Goal: Task Accomplishment & Management: Complete application form

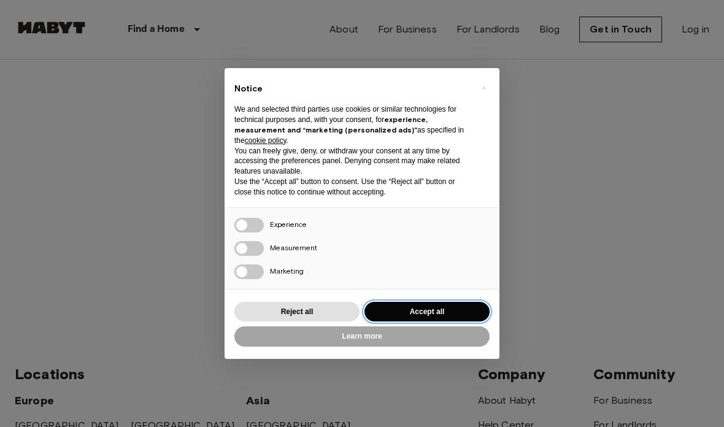
click at [427, 312] on button "Accept all" at bounding box center [427, 312] width 125 height 20
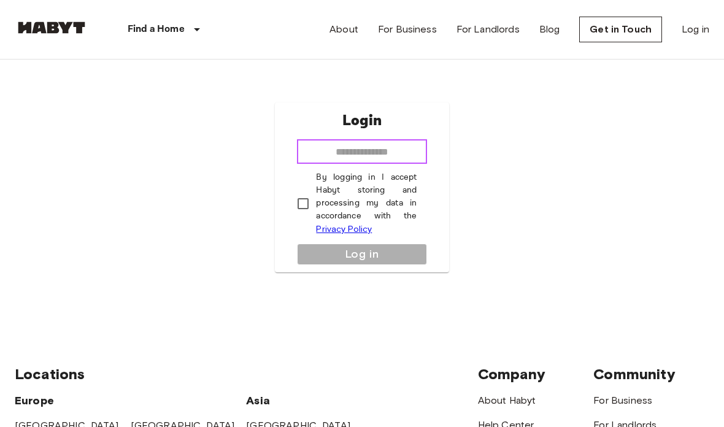
click at [404, 164] on input "email" at bounding box center [362, 151] width 130 height 25
type input "**********"
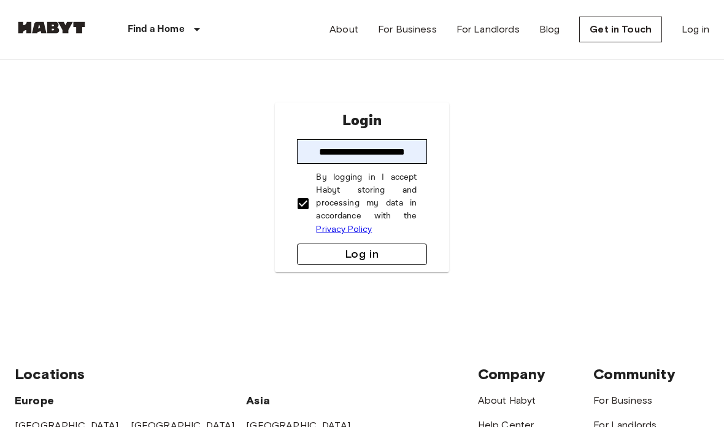
click at [336, 265] on button "Log in" at bounding box center [362, 254] width 130 height 21
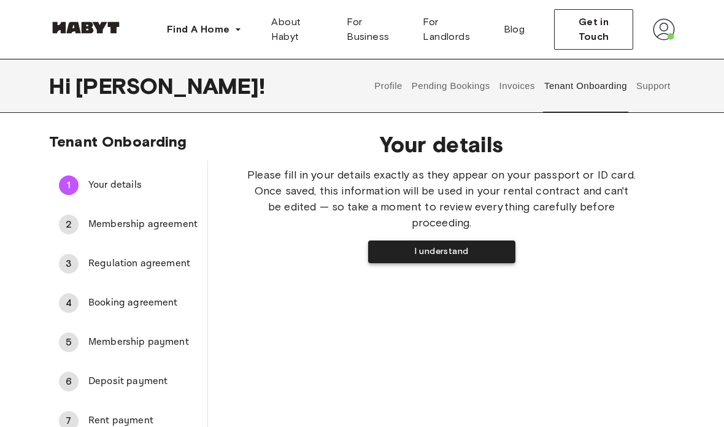
click at [446, 241] on button "I understand" at bounding box center [441, 252] width 147 height 23
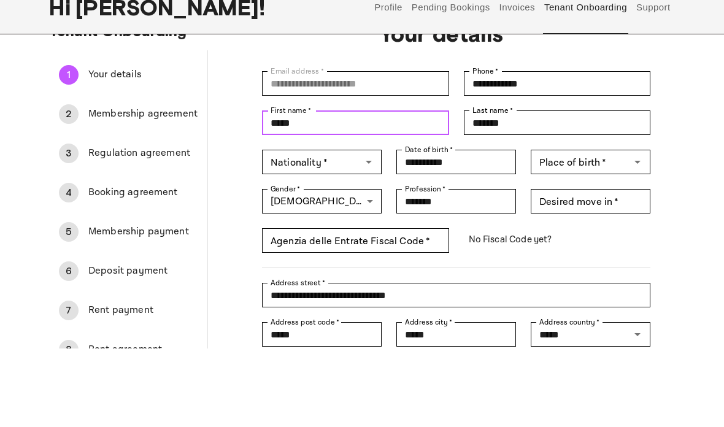
scroll to position [34, 0]
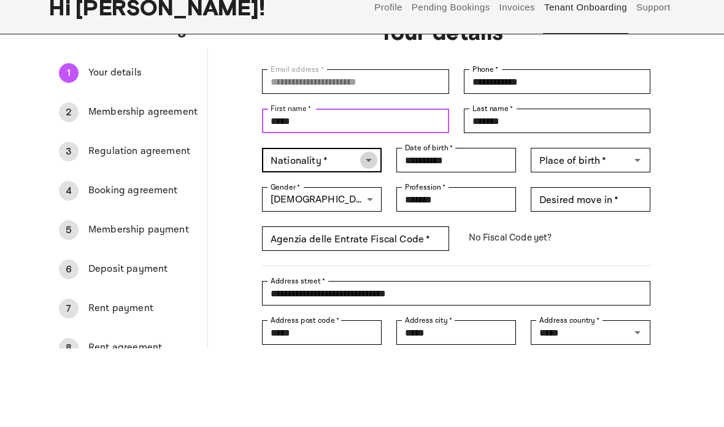
click at [368, 231] on icon "Open" at bounding box center [369, 238] width 15 height 15
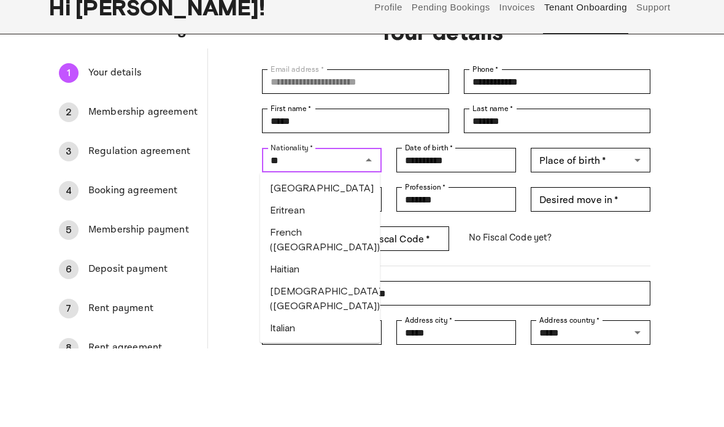
click at [286, 396] on li "Italian" at bounding box center [320, 407] width 120 height 22
type input "*******"
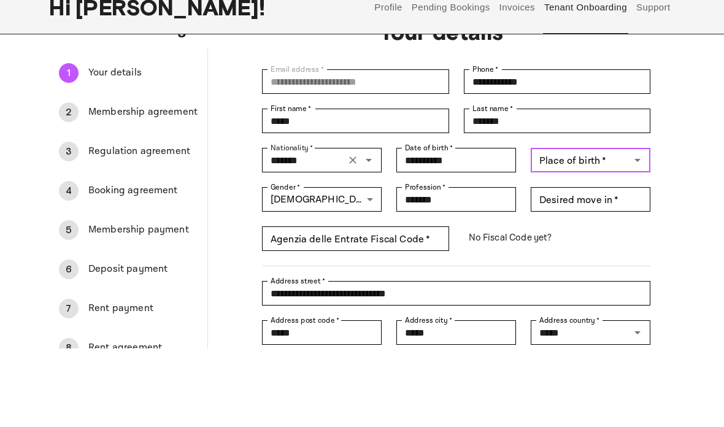
click at [556, 227] on div "Place of birth   * Place of birth   *" at bounding box center [591, 239] width 120 height 25
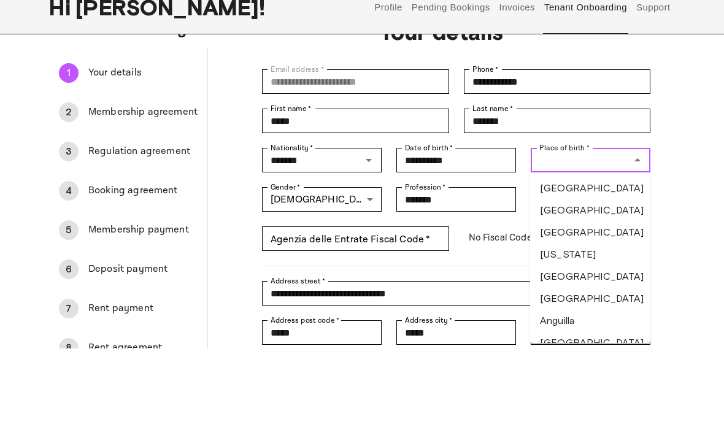
click at [556, 230] on input "Place of birth   *" at bounding box center [581, 238] width 92 height 17
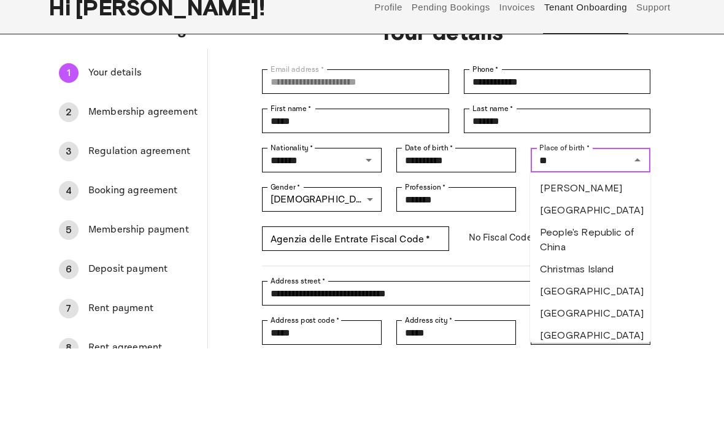
click at [551, 278] on li "Chile" at bounding box center [590, 289] width 120 height 22
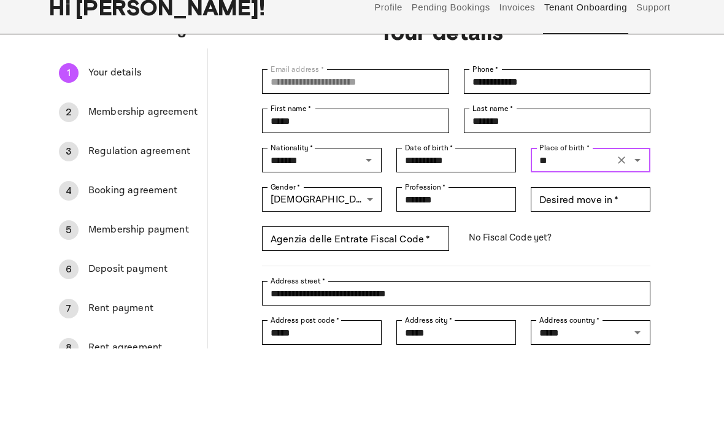
type input "*****"
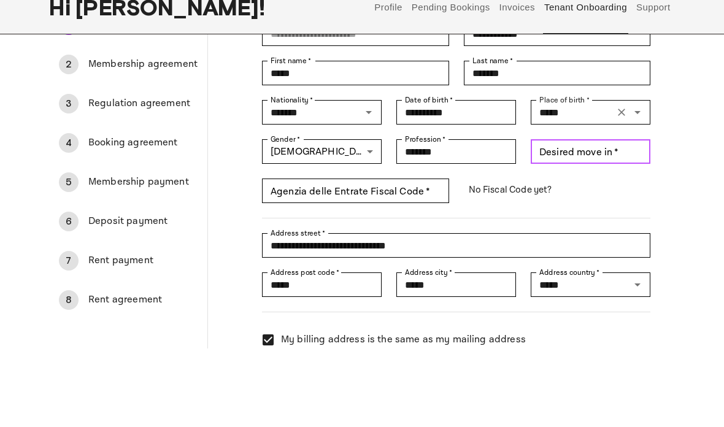
click at [598, 218] on input "Desired move in   *" at bounding box center [591, 230] width 120 height 25
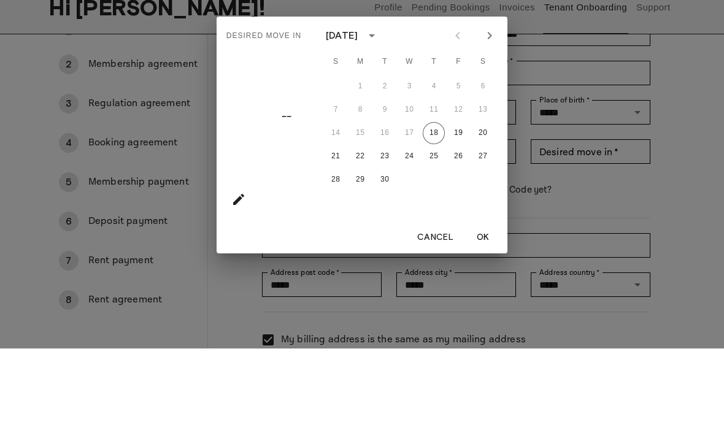
scroll to position [161, 0]
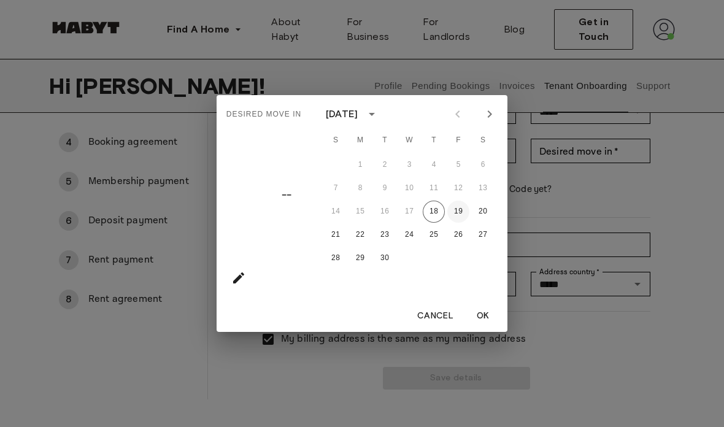
click at [460, 223] on button "19" at bounding box center [458, 212] width 22 height 22
type input "**********"
click at [478, 328] on button "OK" at bounding box center [482, 316] width 39 height 23
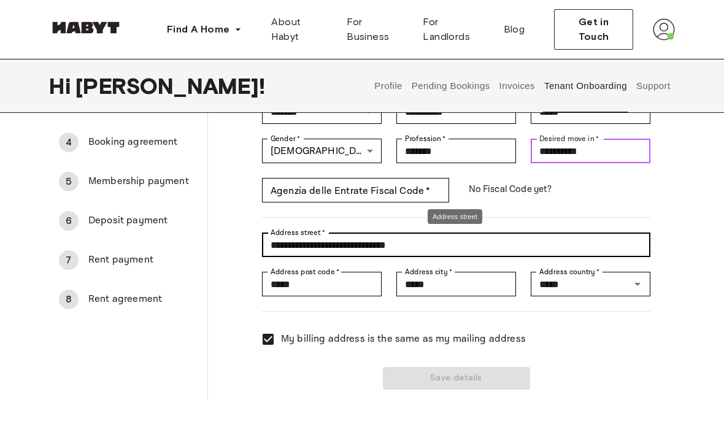
scroll to position [157, 0]
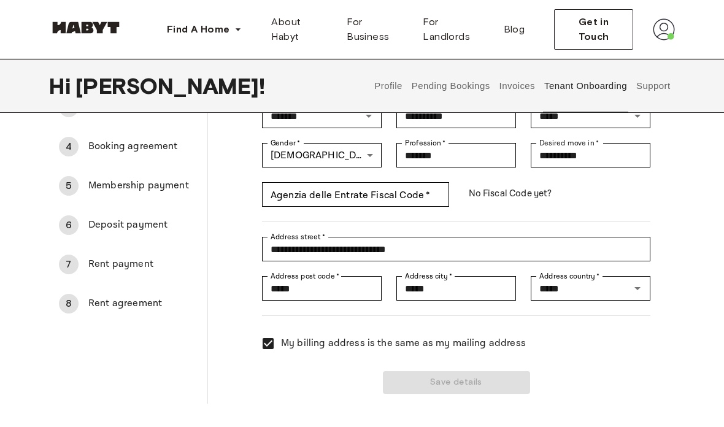
click at [552, 192] on p "No Fiscal Code yet?" at bounding box center [557, 193] width 187 height 23
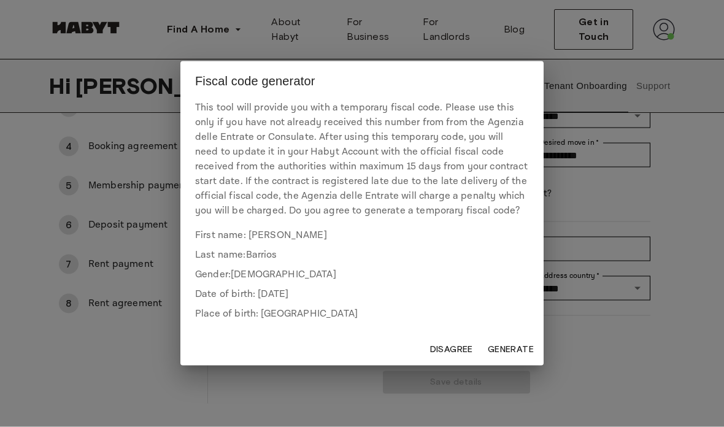
click at [509, 362] on button "Generate" at bounding box center [511, 350] width 56 height 23
type input "**********"
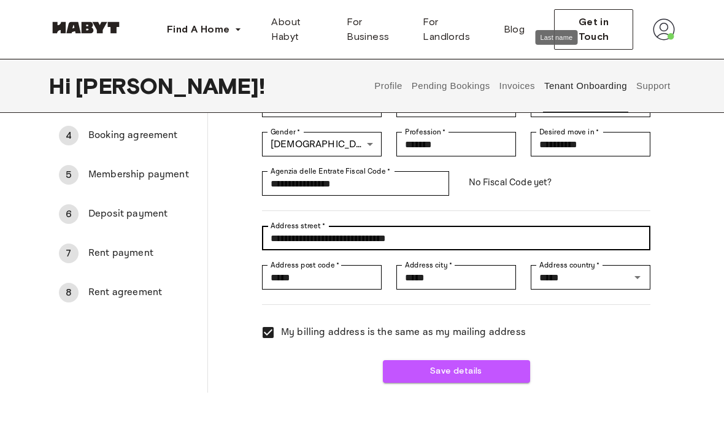
scroll to position [182, 0]
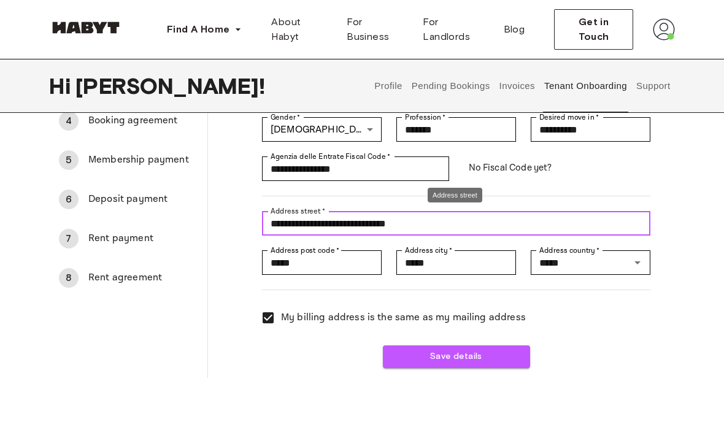
click at [633, 223] on input "**********" at bounding box center [456, 223] width 389 height 25
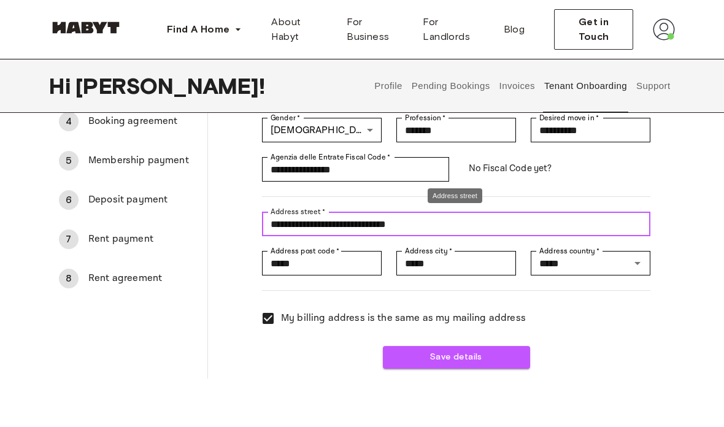
click at [633, 223] on input "**********" at bounding box center [456, 224] width 389 height 25
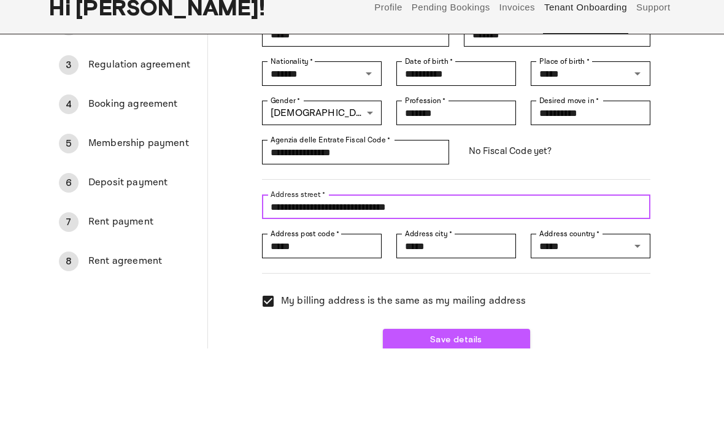
scroll to position [138, 0]
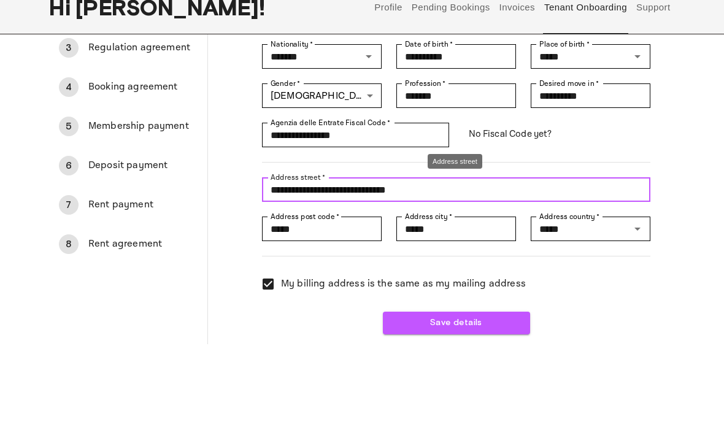
click at [397, 256] on input "**********" at bounding box center [456, 268] width 389 height 25
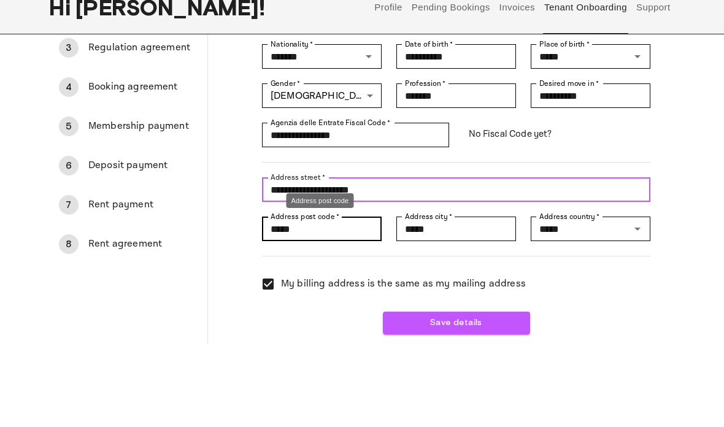
type input "**********"
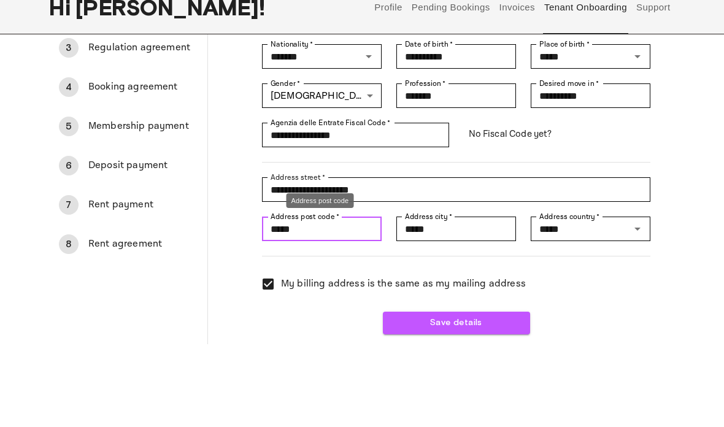
click at [337, 295] on input "*****" at bounding box center [322, 307] width 120 height 25
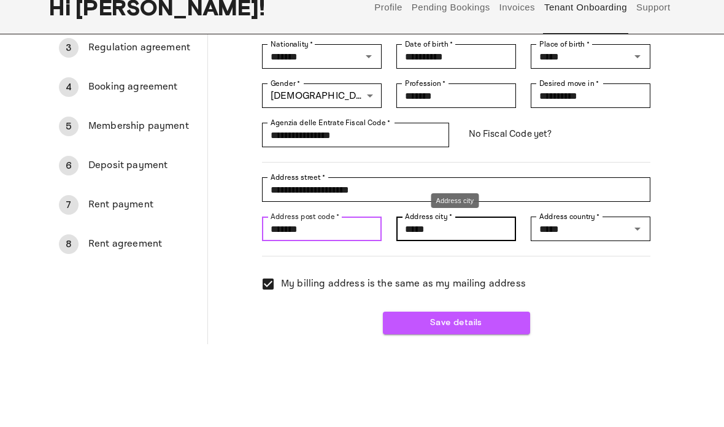
type input "*******"
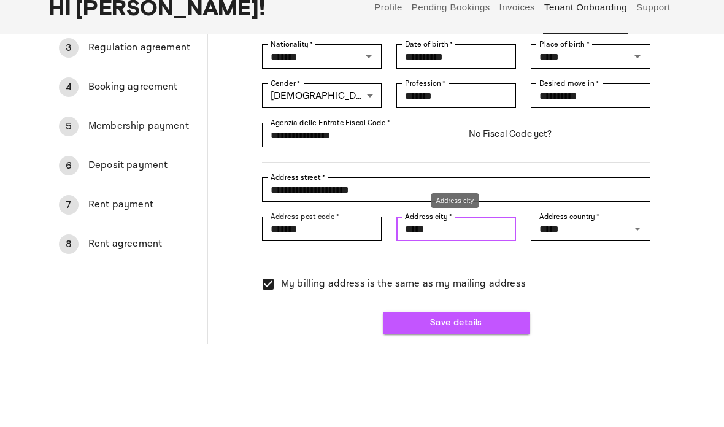
click at [430, 295] on input "*****" at bounding box center [457, 307] width 120 height 25
type input "********"
click at [553, 320] on div at bounding box center [448, 327] width 403 height 15
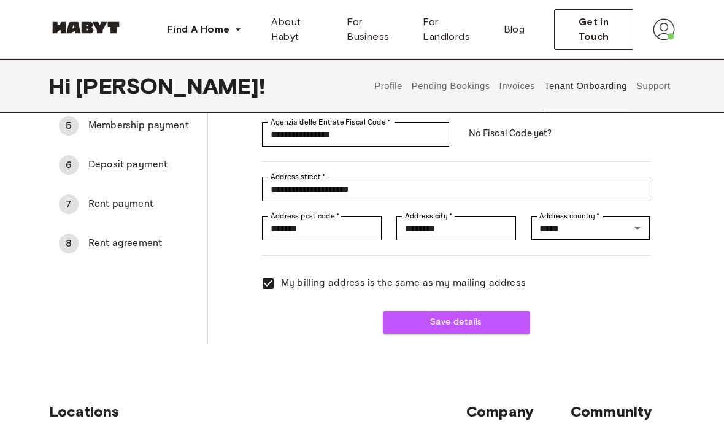
click at [544, 217] on label "Address country   *" at bounding box center [570, 216] width 61 height 11
click at [544, 220] on input "*****" at bounding box center [573, 228] width 76 height 17
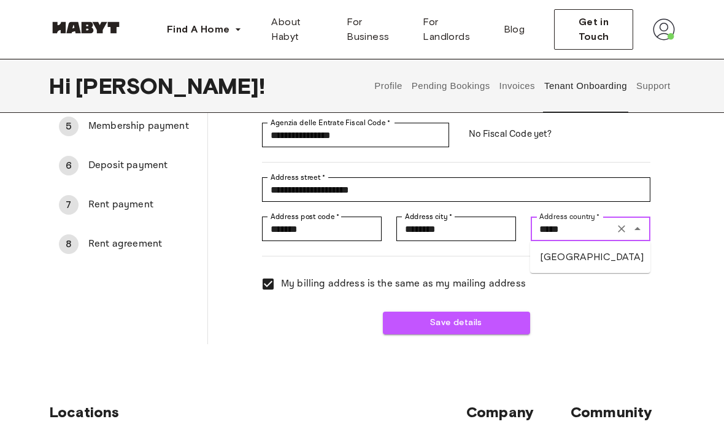
click at [556, 255] on li "Chile" at bounding box center [590, 257] width 120 height 22
type input "*****"
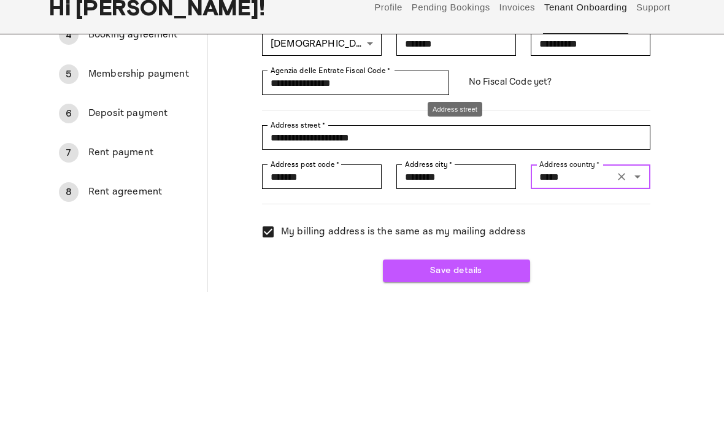
scroll to position [227, 0]
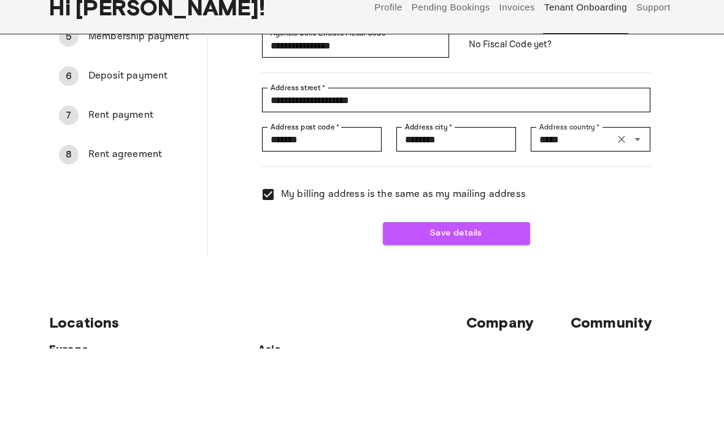
click at [417, 244] on div "**********" at bounding box center [441, 113] width 467 height 439
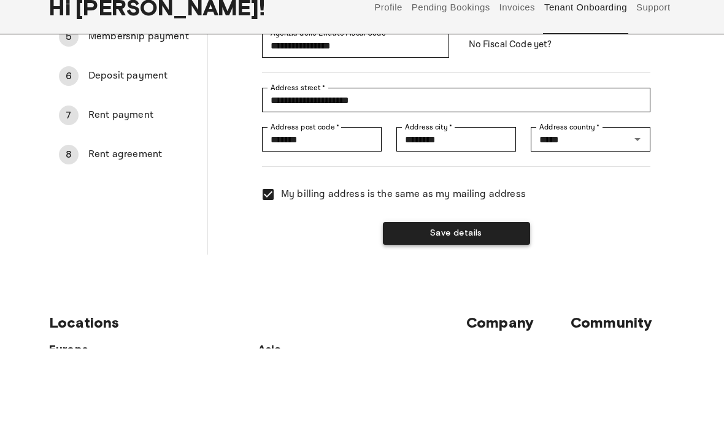
scroll to position [306, 0]
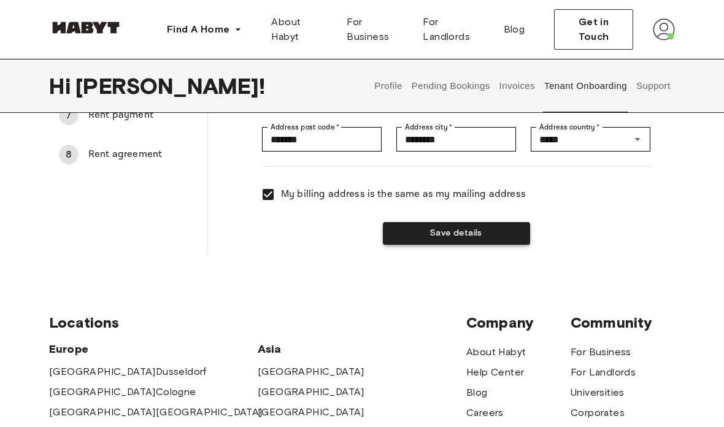
click at [433, 237] on button "Save details" at bounding box center [456, 233] width 147 height 23
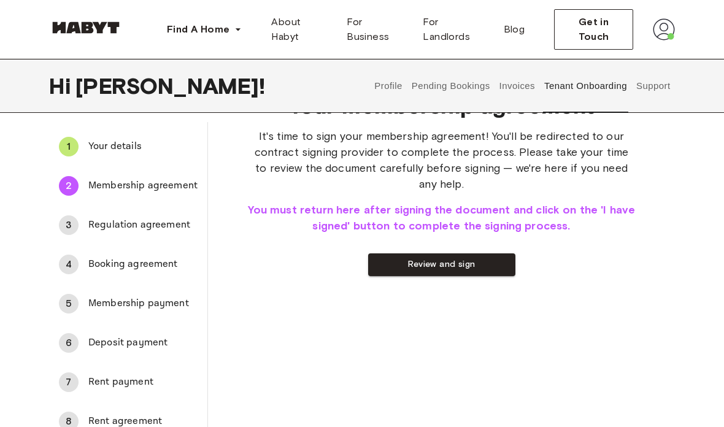
scroll to position [0, 0]
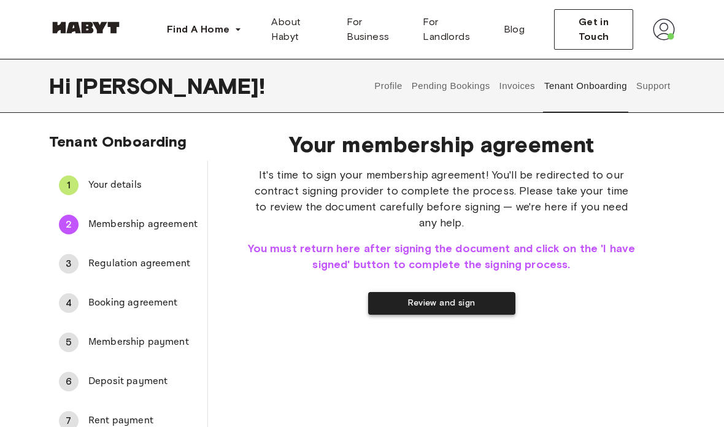
click at [435, 306] on button "Review and sign" at bounding box center [441, 303] width 147 height 23
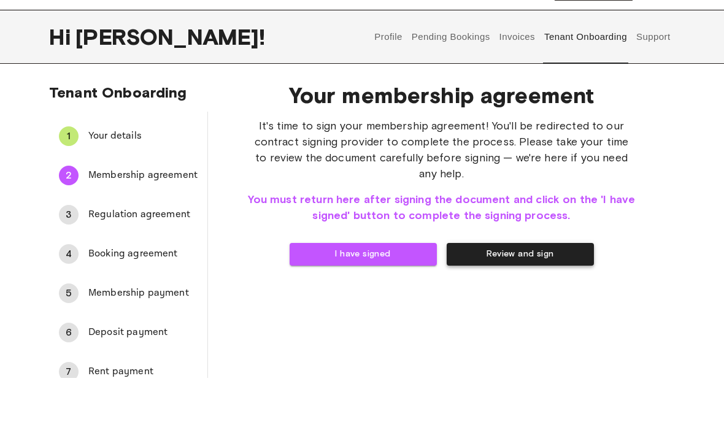
scroll to position [49, 0]
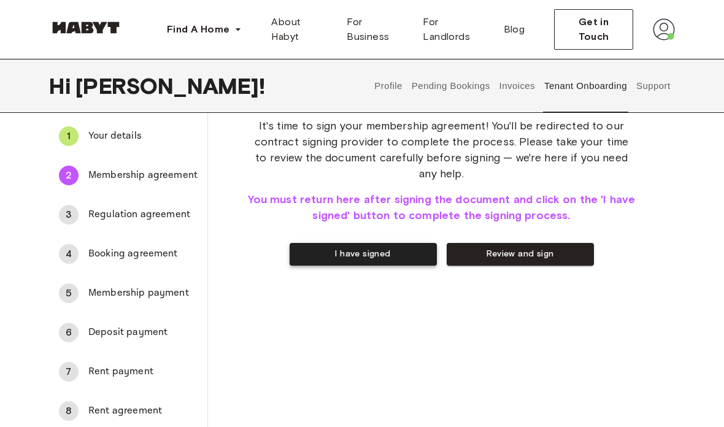
click at [381, 252] on button "I have signed" at bounding box center [363, 254] width 147 height 23
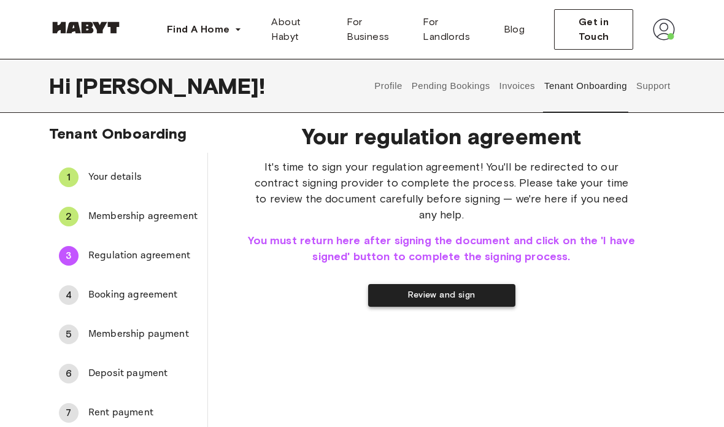
scroll to position [0, 0]
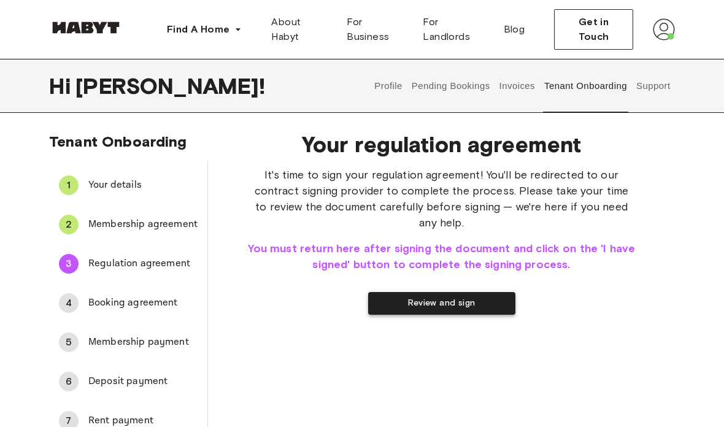
click at [487, 307] on button "Review and sign" at bounding box center [441, 303] width 147 height 23
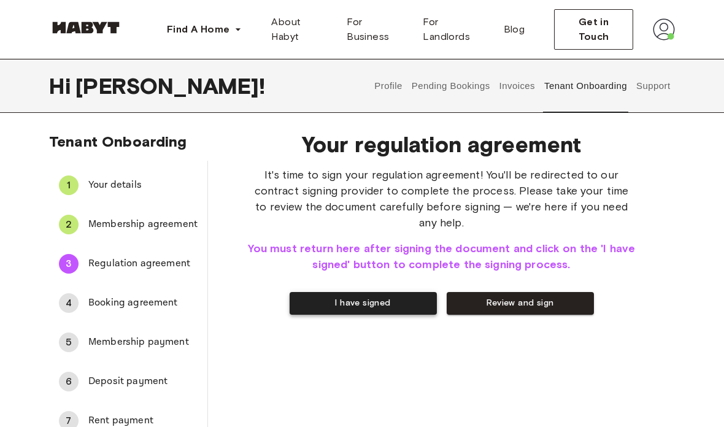
click at [350, 302] on button "I have signed" at bounding box center [363, 303] width 147 height 23
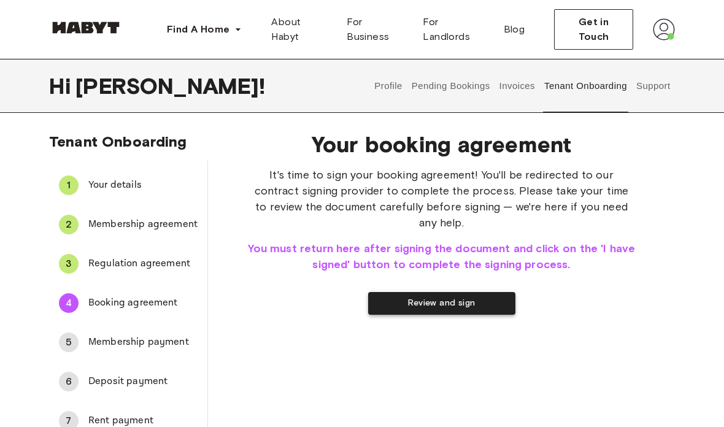
click at [441, 292] on button "Review and sign" at bounding box center [441, 303] width 147 height 23
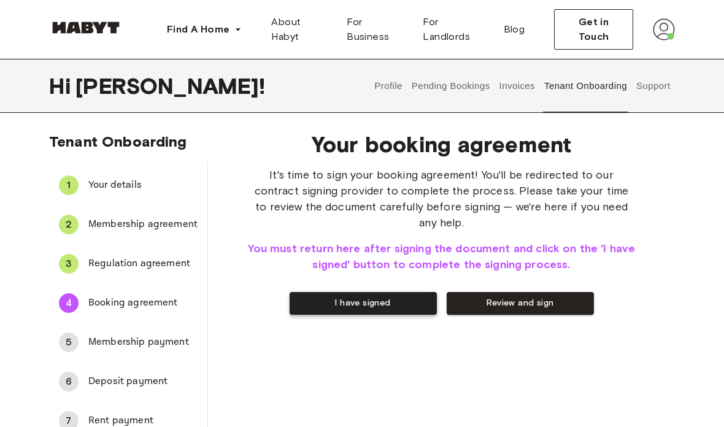
click at [379, 293] on button "I have signed" at bounding box center [363, 303] width 147 height 23
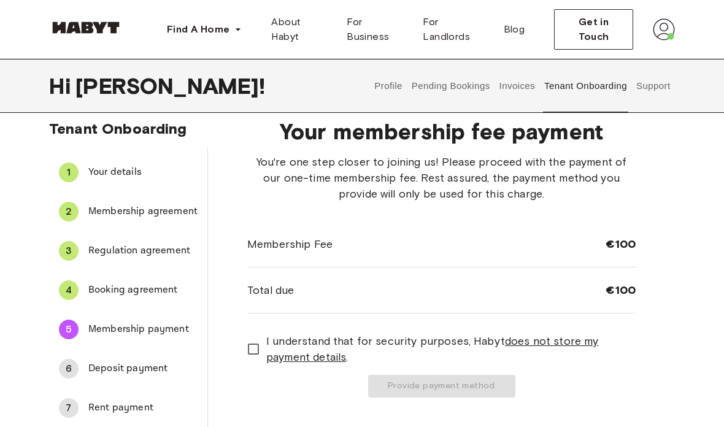
scroll to position [13, 0]
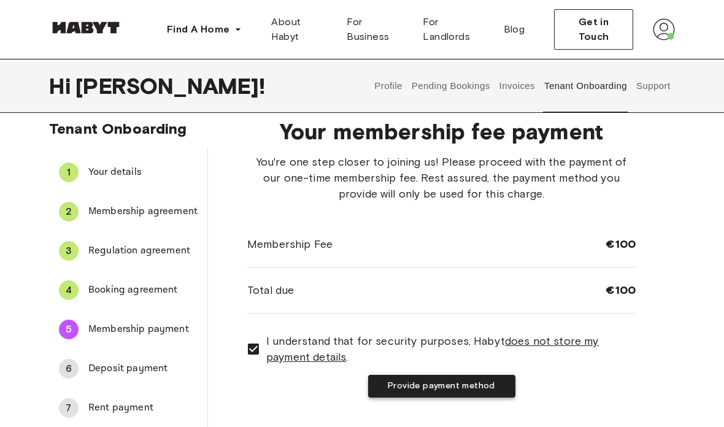
click at [479, 389] on button "Provide payment method" at bounding box center [441, 386] width 147 height 23
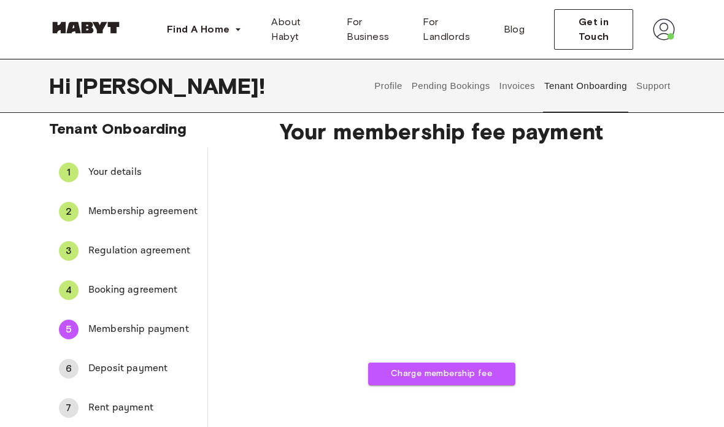
scroll to position [12, 0]
click at [478, 376] on button "Charge membership fee" at bounding box center [441, 374] width 147 height 23
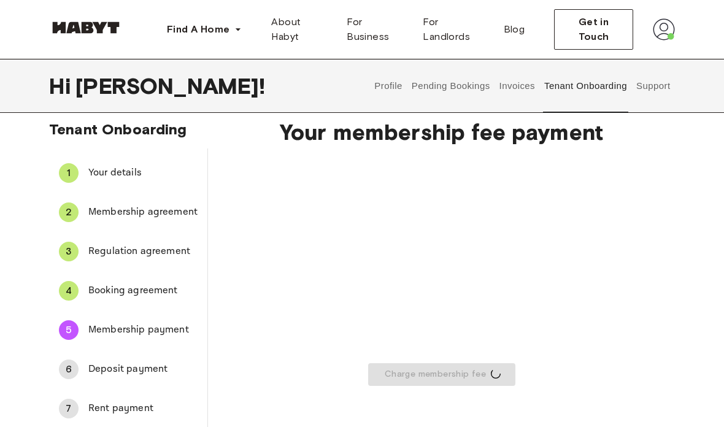
scroll to position [13, 0]
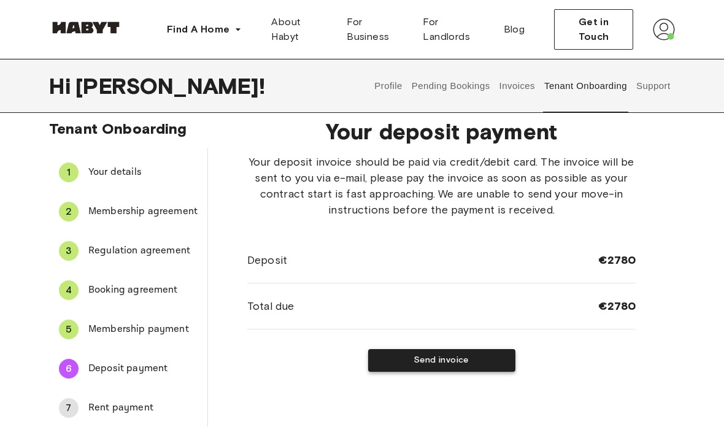
click at [479, 371] on button "Send invoice" at bounding box center [441, 360] width 147 height 23
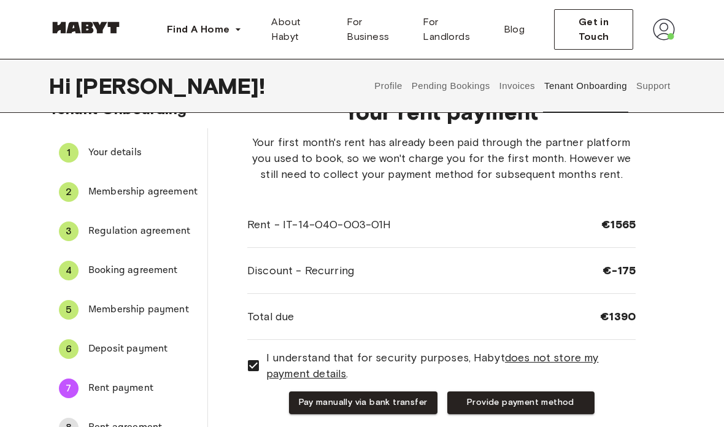
scroll to position [33, 0]
click at [553, 411] on button "Provide payment method" at bounding box center [520, 403] width 147 height 23
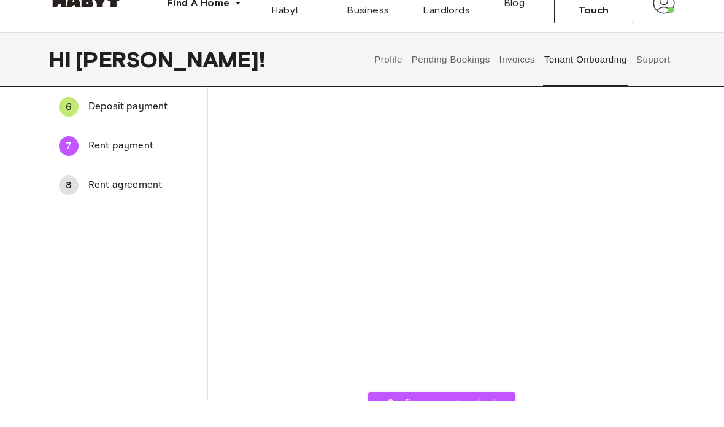
scroll to position [235, 0]
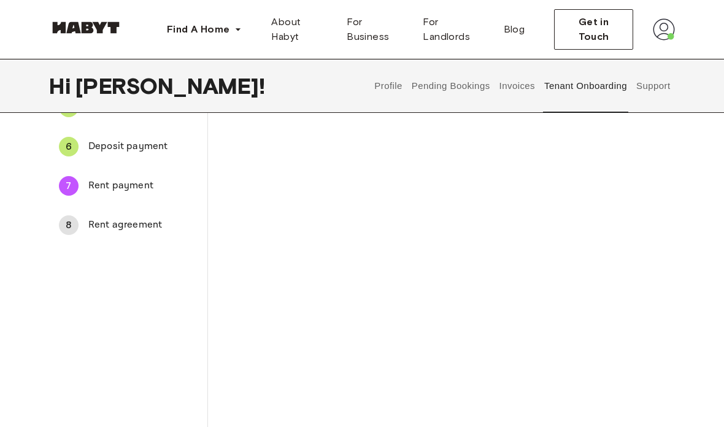
click at [618, 202] on div "The payment method you provide will be used to automatically charge your monthl…" at bounding box center [441, 215] width 389 height 566
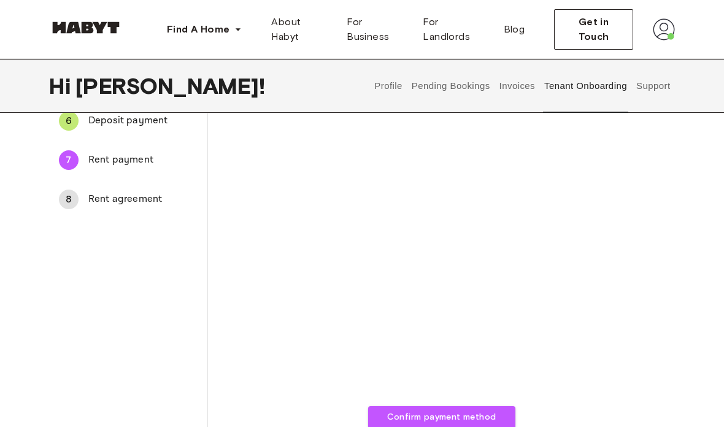
scroll to position [261, 0]
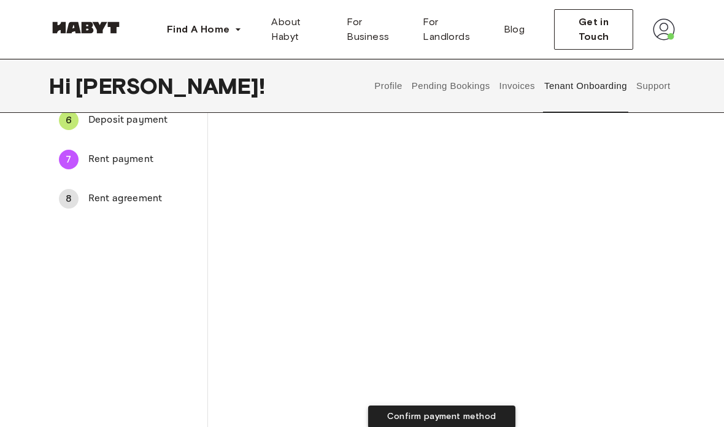
click at [487, 424] on button "Confirm payment method" at bounding box center [441, 417] width 147 height 23
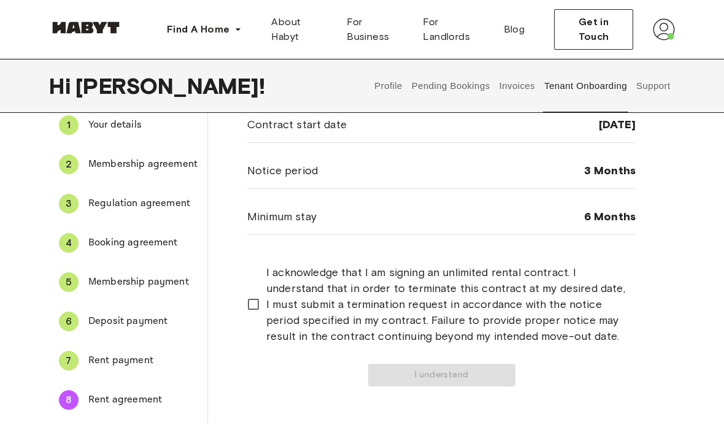
scroll to position [60, 0]
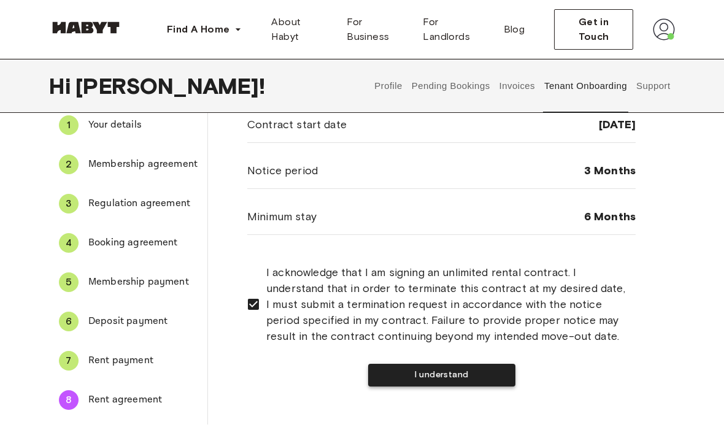
click at [395, 379] on button "I understand" at bounding box center [441, 375] width 147 height 23
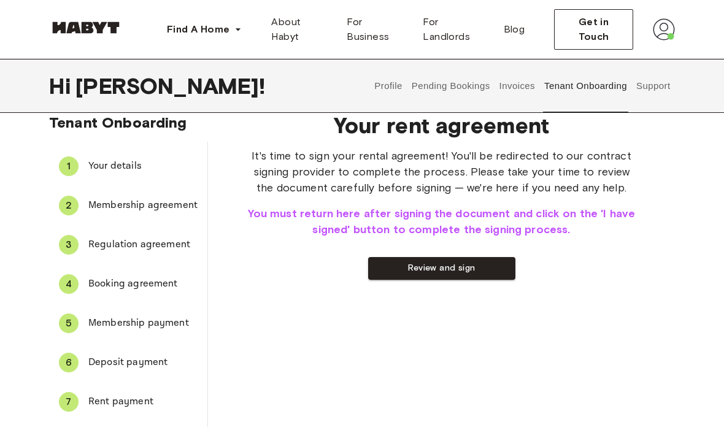
scroll to position [0, 0]
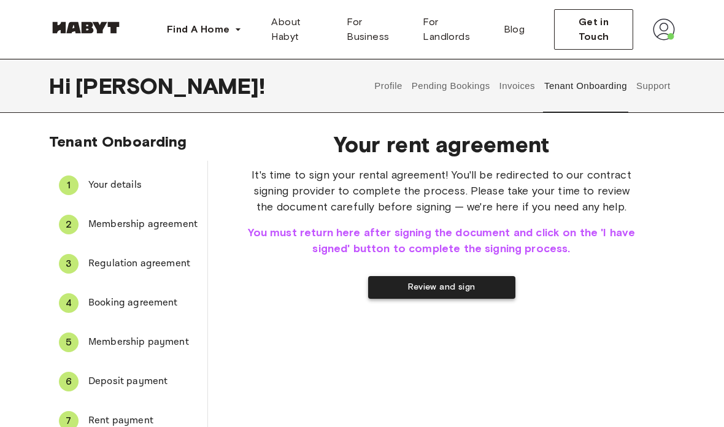
click at [395, 289] on button "Review and sign" at bounding box center [441, 287] width 147 height 23
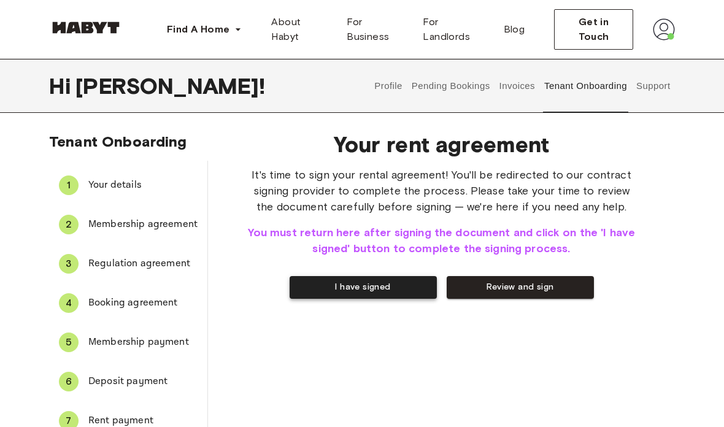
click at [403, 293] on button "I have signed" at bounding box center [363, 287] width 147 height 23
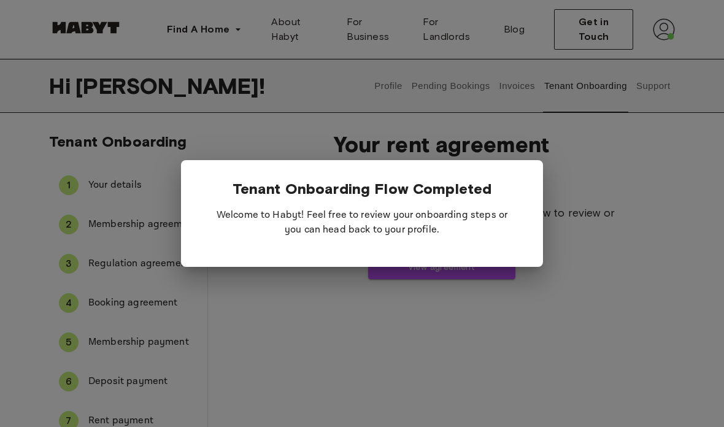
click at [467, 235] on p "Welcome to Habyt! Feel free to review your onboarding steps or you can head bac…" at bounding box center [362, 222] width 323 height 49
click at [435, 231] on p "Welcome to Habyt! Feel free to review your onboarding steps or you can head bac…" at bounding box center [362, 222] width 323 height 49
click at [477, 293] on div at bounding box center [362, 213] width 724 height 427
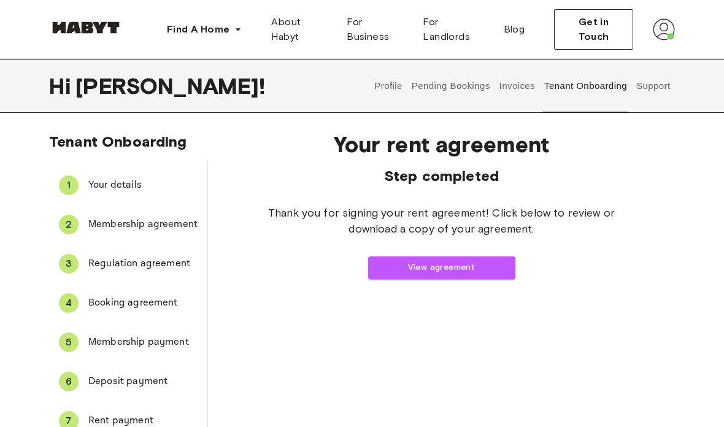
click at [668, 31] on img at bounding box center [664, 29] width 22 height 22
click at [649, 61] on div "Profile Log out" at bounding box center [639, 70] width 74 height 59
click at [395, 85] on button "Profile" at bounding box center [388, 86] width 31 height 54
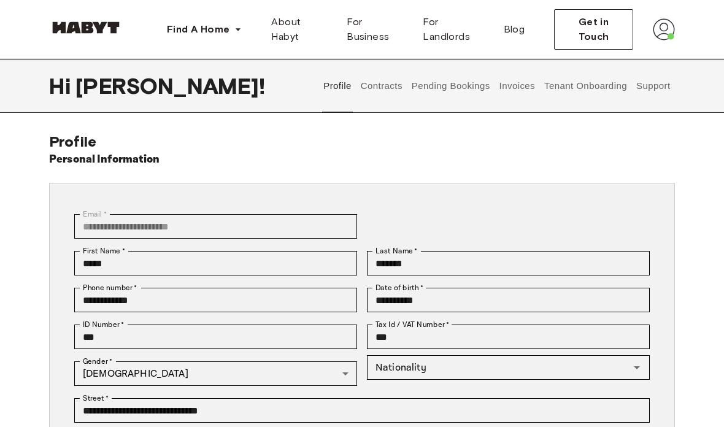
click at [659, 88] on button "Support" at bounding box center [653, 86] width 37 height 54
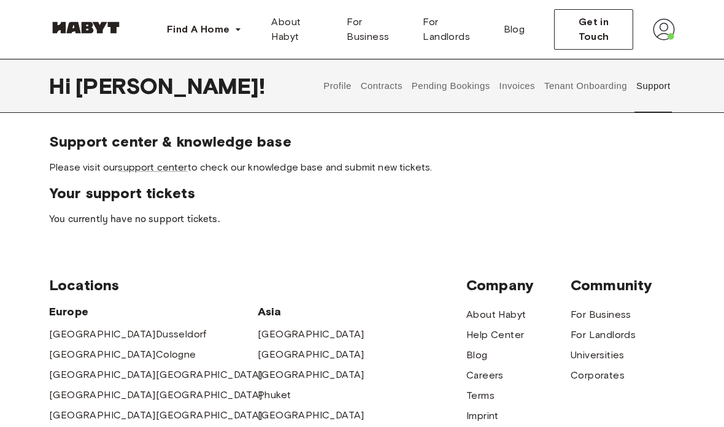
click at [627, 227] on div "Support center & knowledge base Please visit our support center to check our kn…" at bounding box center [362, 180] width 724 height 95
click at [335, 99] on button "Profile" at bounding box center [337, 86] width 31 height 54
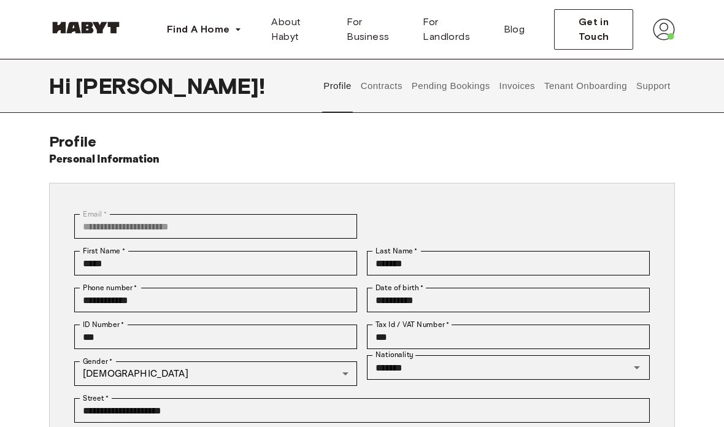
click at [665, 37] on img at bounding box center [664, 29] width 22 height 22
click at [632, 63] on span "Profile" at bounding box center [626, 57] width 31 height 15
click at [674, 34] on img at bounding box center [664, 29] width 22 height 22
click at [627, 53] on span "Profile" at bounding box center [626, 57] width 31 height 15
click at [599, 26] on span "Get in Touch" at bounding box center [594, 29] width 58 height 29
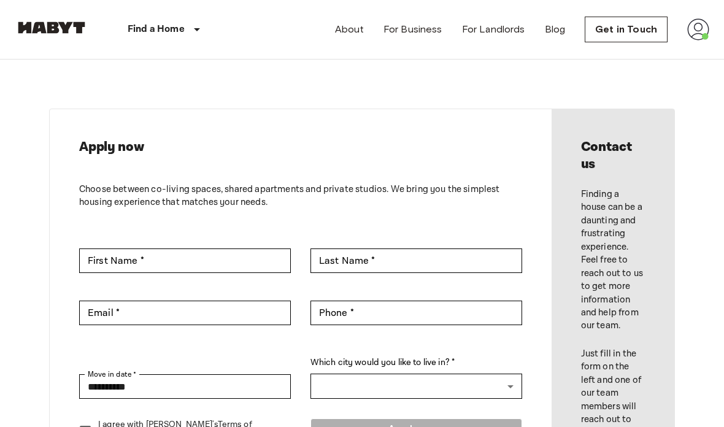
click at [689, 29] on img at bounding box center [699, 29] width 22 height 22
click at [655, 53] on li "Profile" at bounding box center [653, 52] width 123 height 22
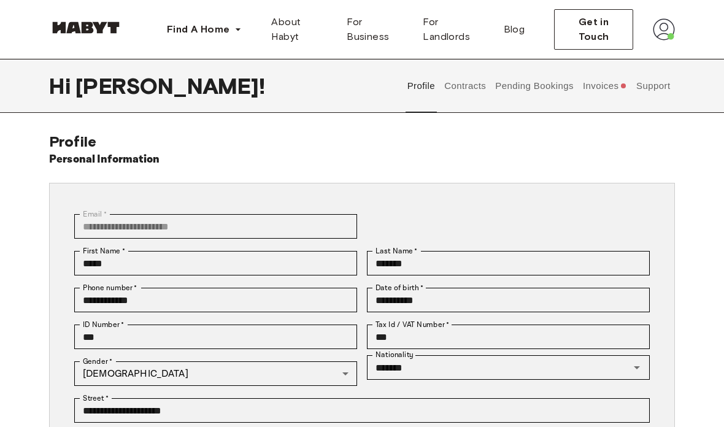
click at [601, 83] on button "Invoices" at bounding box center [604, 86] width 47 height 54
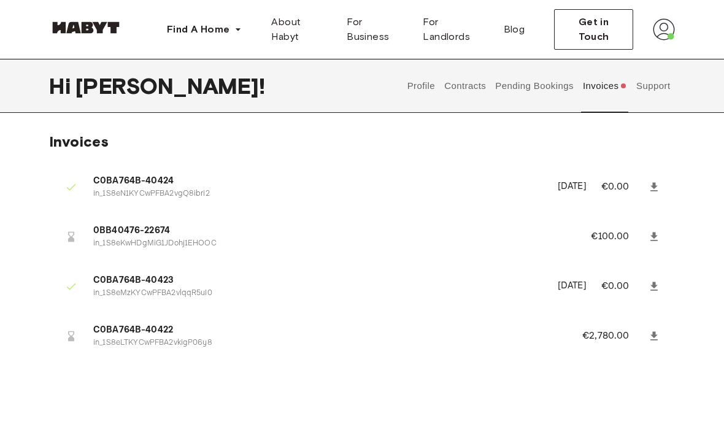
click at [657, 237] on icon at bounding box center [654, 237] width 12 height 12
click at [653, 337] on icon at bounding box center [654, 335] width 7 height 9
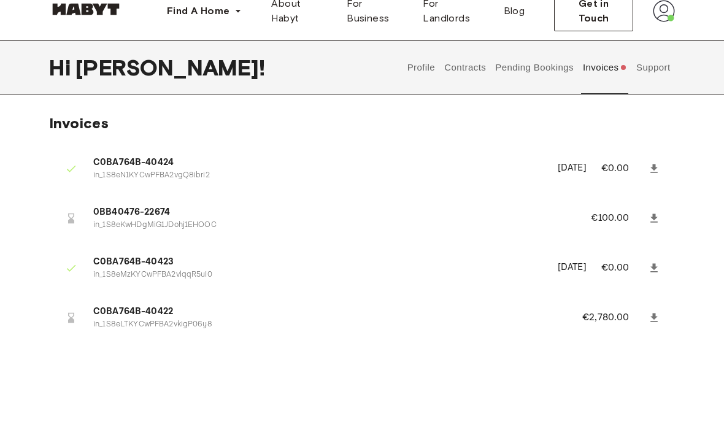
scroll to position [17, 0]
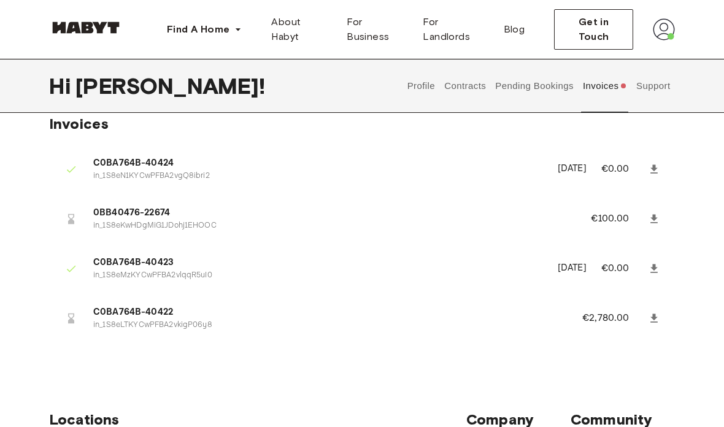
click at [599, 86] on button "Invoices" at bounding box center [604, 86] width 47 height 54
click at [548, 88] on button "Pending Bookings" at bounding box center [535, 86] width 82 height 54
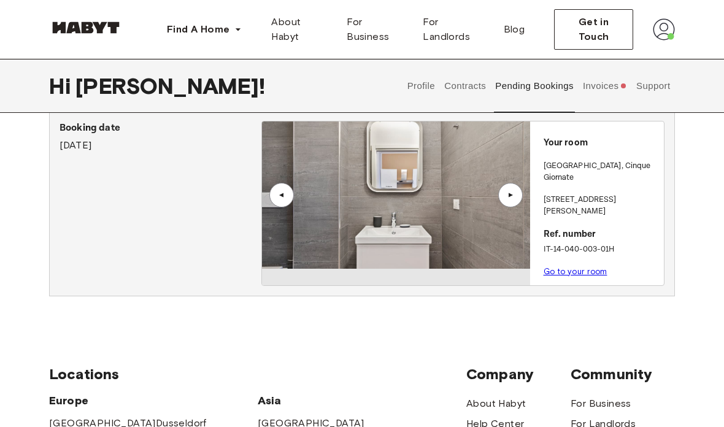
scroll to position [46, 0]
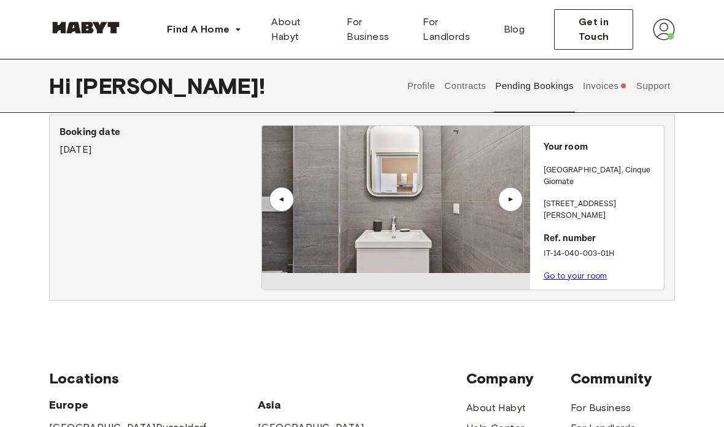
click at [576, 270] on p "Go to your room" at bounding box center [601, 276] width 115 height 13
click at [573, 271] on link "Go to your room" at bounding box center [576, 275] width 64 height 9
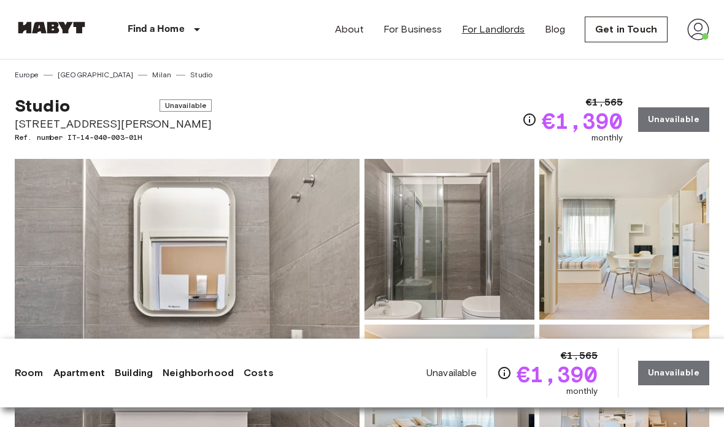
click at [508, 36] on link "For Landlords" at bounding box center [493, 29] width 63 height 15
click at [699, 36] on img at bounding box center [699, 29] width 22 height 22
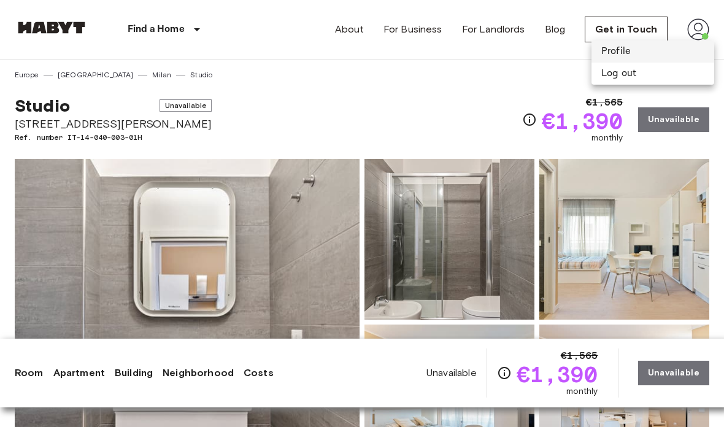
click at [659, 58] on li "Profile" at bounding box center [653, 52] width 123 height 22
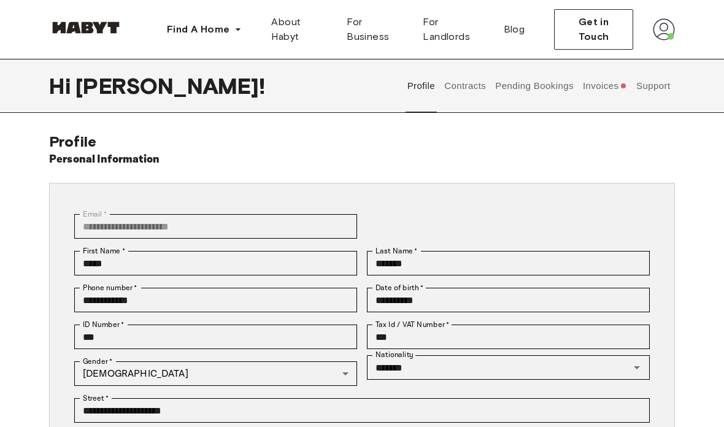
click at [606, 93] on button "Invoices" at bounding box center [604, 86] width 47 height 54
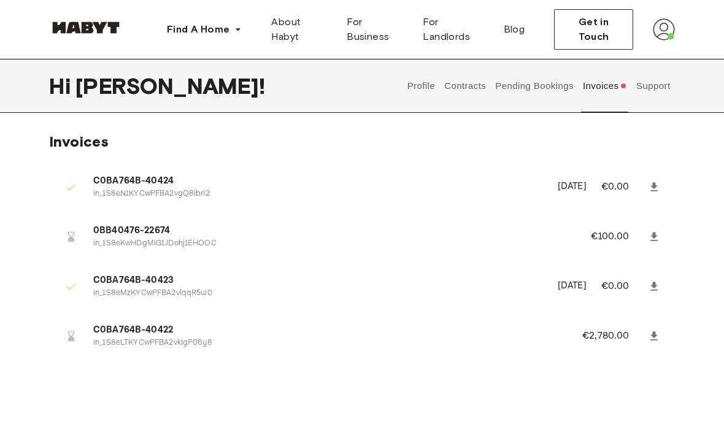
click at [655, 88] on button "Support" at bounding box center [653, 86] width 37 height 54
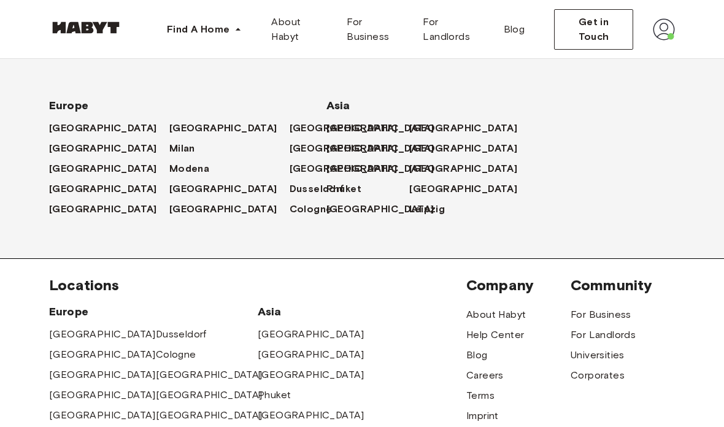
scroll to position [2, 0]
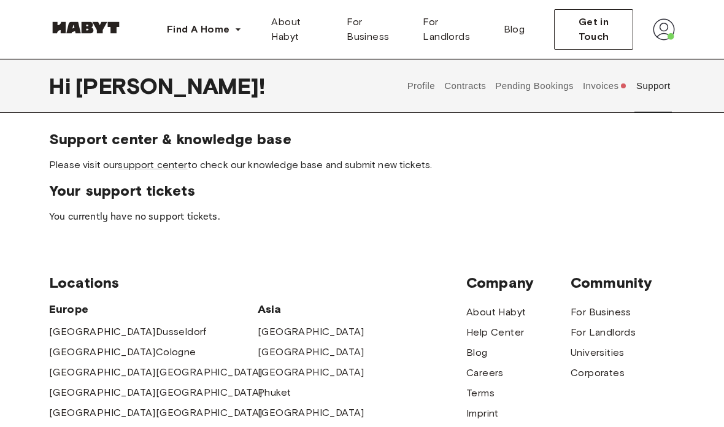
click at [591, 84] on button "Invoices" at bounding box center [604, 86] width 47 height 54
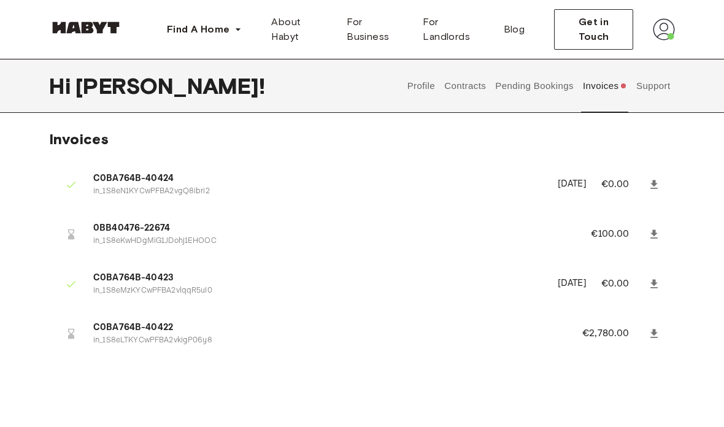
scroll to position [6, 0]
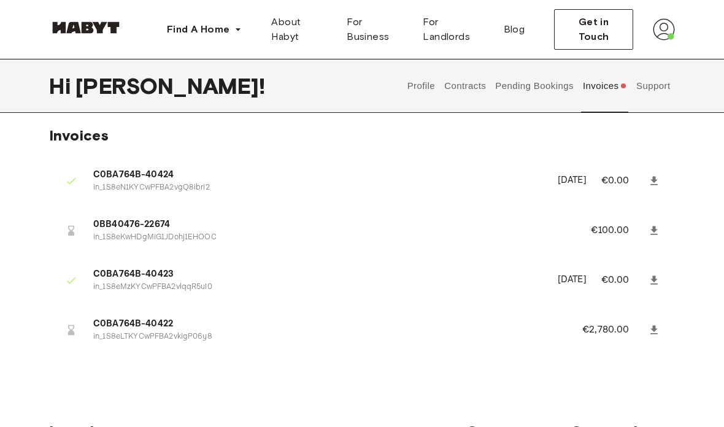
click at [150, 219] on span "0BB40476-22674" at bounding box center [327, 225] width 468 height 14
click at [654, 227] on icon at bounding box center [654, 230] width 7 height 9
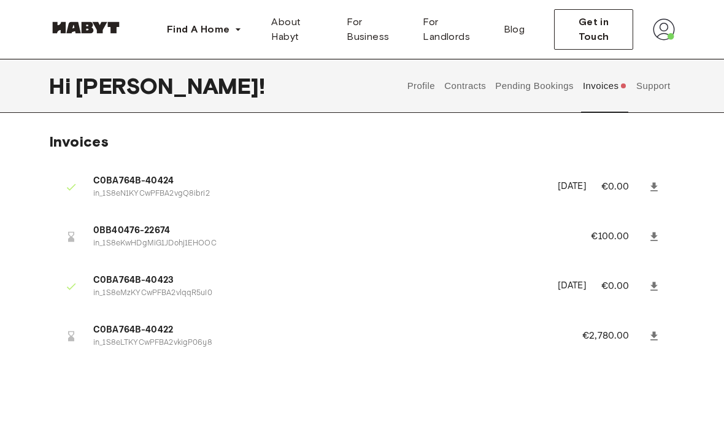
scroll to position [17, 0]
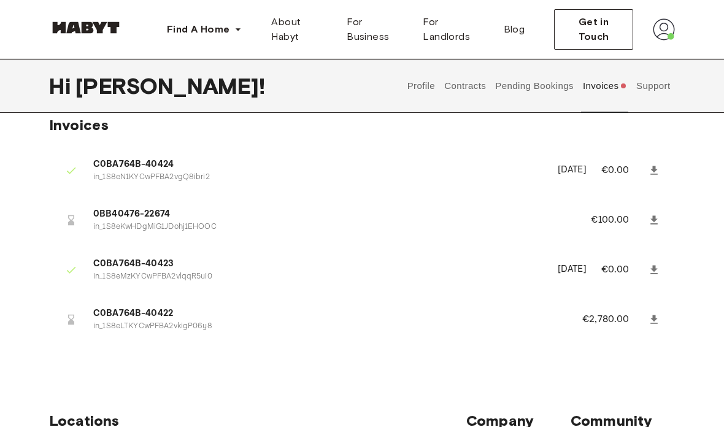
click at [164, 321] on p "in_1S8eLTKYCwPFBA2vkigP06y8" at bounding box center [323, 327] width 460 height 12
click at [655, 320] on icon at bounding box center [654, 319] width 7 height 9
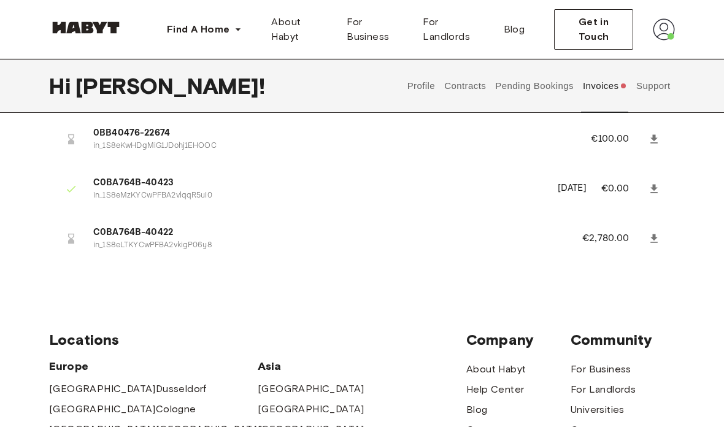
scroll to position [0, 0]
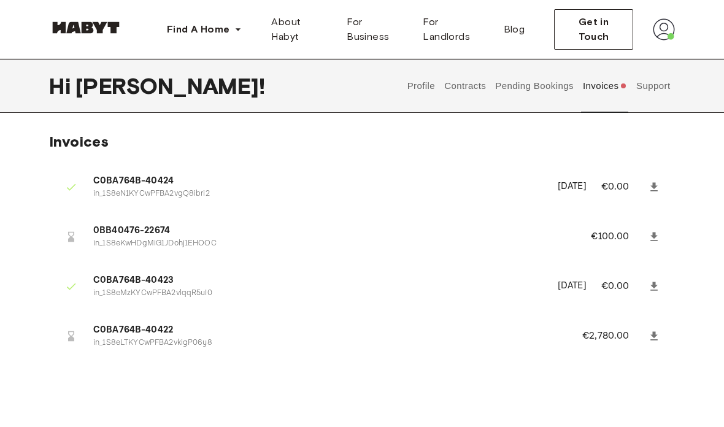
click at [541, 88] on button "Pending Bookings" at bounding box center [535, 86] width 82 height 54
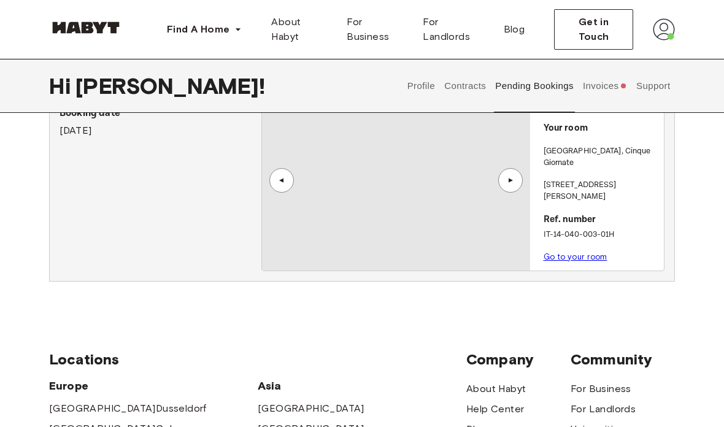
scroll to position [55, 0]
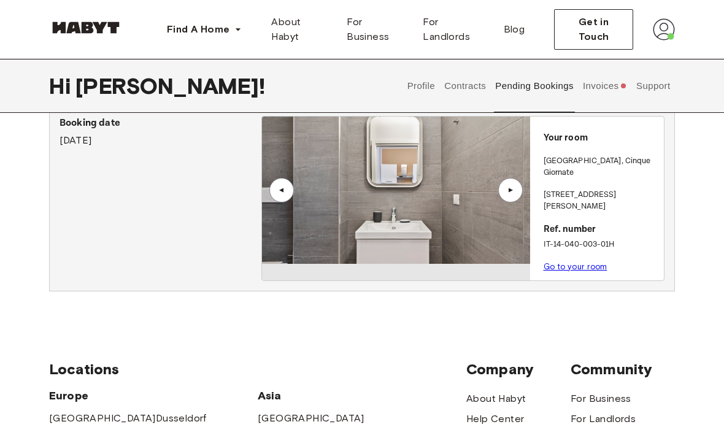
click at [607, 81] on button "Invoices" at bounding box center [604, 86] width 47 height 54
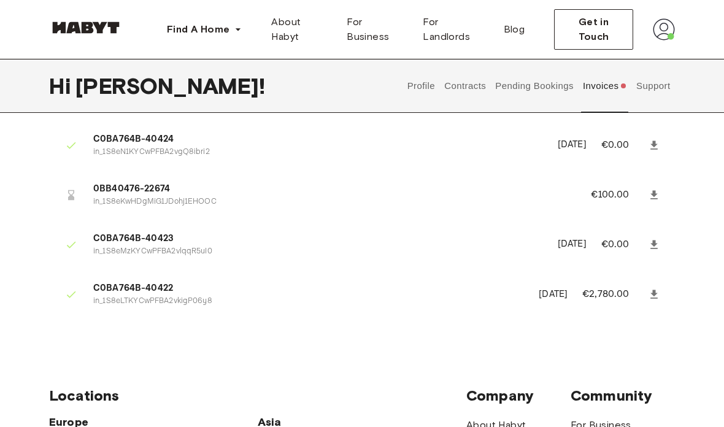
scroll to position [42, 0]
click at [655, 193] on icon at bounding box center [654, 194] width 7 height 9
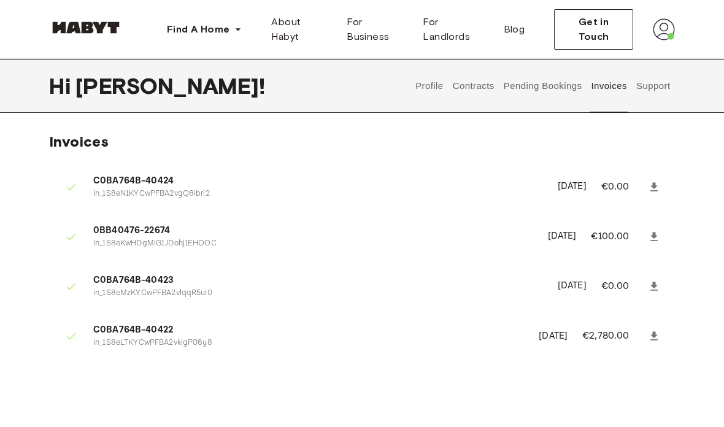
click at [665, 29] on img at bounding box center [664, 29] width 22 height 22
click at [629, 60] on span "Profile" at bounding box center [626, 57] width 31 height 15
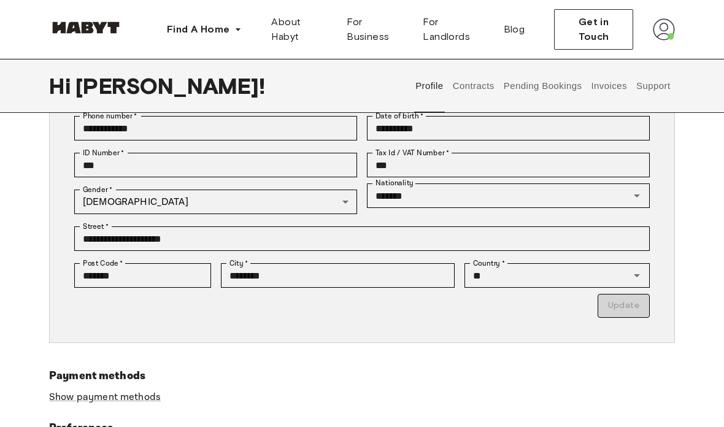
scroll to position [164, 0]
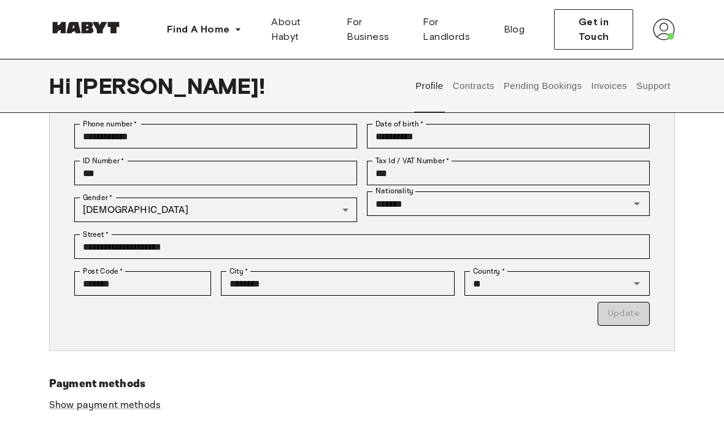
click at [533, 90] on button "Pending Bookings" at bounding box center [543, 86] width 82 height 54
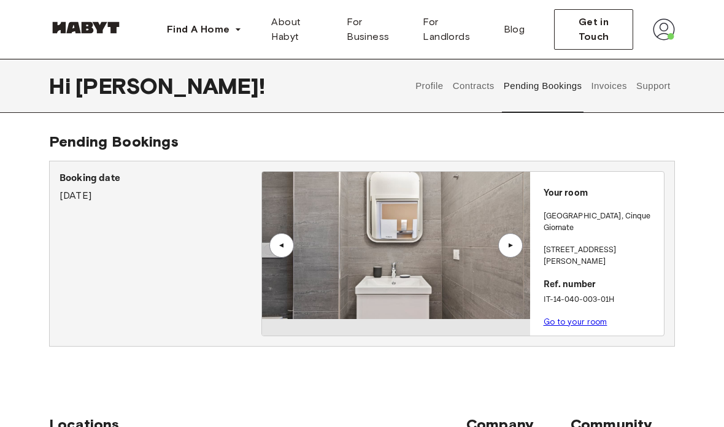
click at [605, 86] on button "Invoices" at bounding box center [609, 86] width 39 height 54
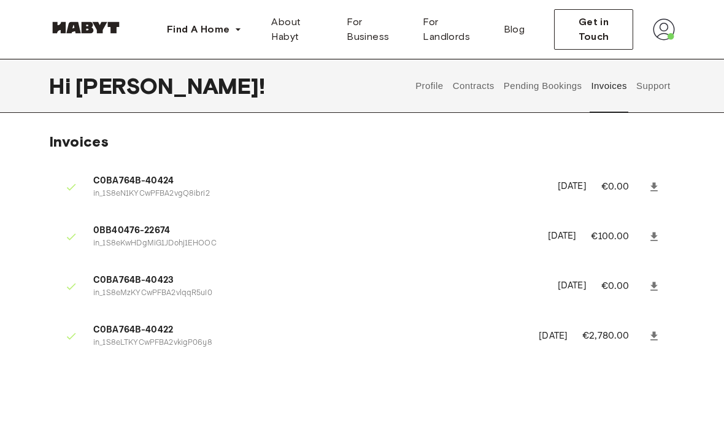
click at [668, 36] on img at bounding box center [664, 29] width 22 height 22
click at [647, 57] on div "Profile Log out" at bounding box center [639, 70] width 74 height 59
